Goal: Task Accomplishment & Management: Manage account settings

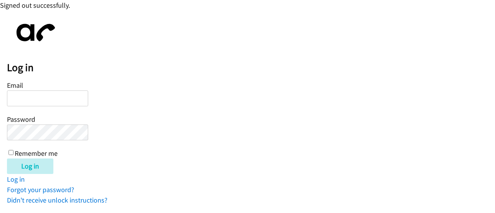
type input "[EMAIL_ADDRESS][PERSON_NAME][MEDICAL_DATA][DOMAIN_NAME]"
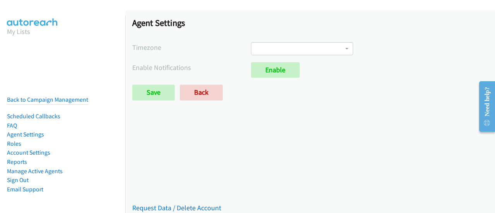
click at [301, 40] on div "Agent Settings Timezone International Date Line West American Samoa Midway Isla…" at bounding box center [310, 62] width 370 height 104
click at [337, 52] on span at bounding box center [302, 48] width 102 height 13
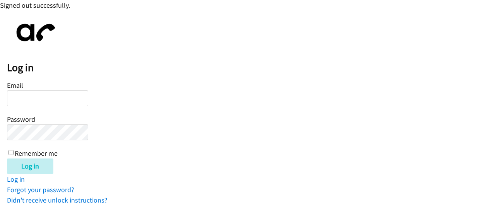
type input "[EMAIL_ADDRESS][PERSON_NAME][MEDICAL_DATA][DOMAIN_NAME]"
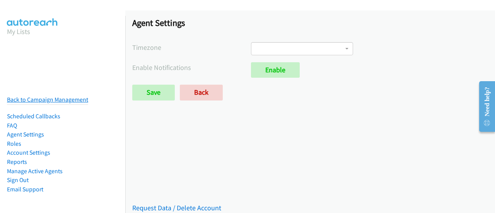
click at [38, 96] on link "Back to Campaign Management" at bounding box center [47, 99] width 81 height 7
